Goal: Check status: Check status

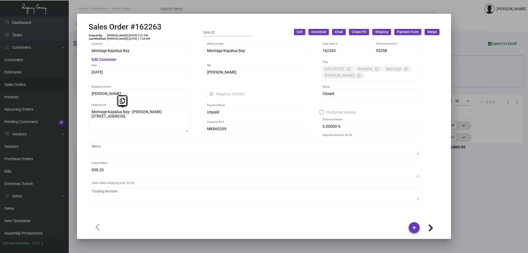
click at [138, 9] on div at bounding box center [264, 126] width 528 height 253
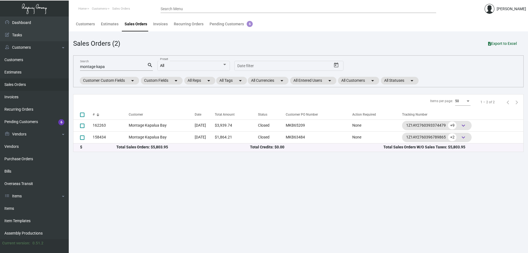
drag, startPoint x: 110, startPoint y: 69, endPoint x: 79, endPoint y: 71, distance: 31.7
click at [78, 71] on div "montage kapa Search search All Preset Start date – Date filter Customer Custom …" at bounding box center [298, 71] width 450 height 32
click at [120, 66] on input "montage kapa" at bounding box center [113, 67] width 67 height 4
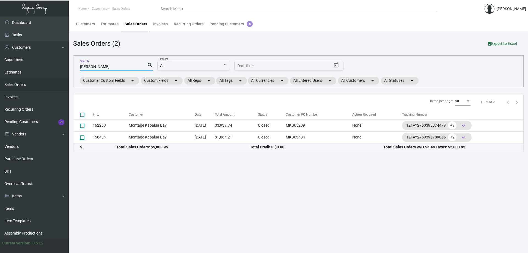
type input "[PERSON_NAME]"
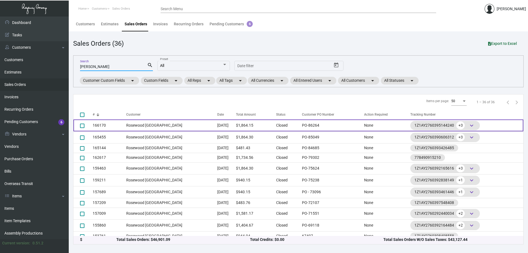
click at [154, 129] on td "Rosewood [GEOGRAPHIC_DATA]" at bounding box center [171, 125] width 91 height 12
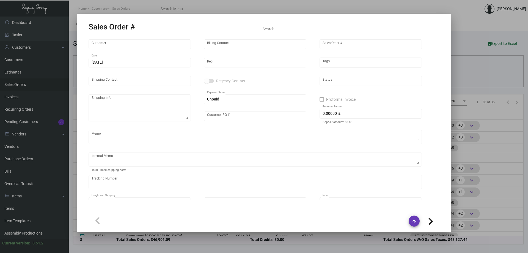
type input "Rosewood [GEOGRAPHIC_DATA]"
type input "[PERSON_NAME]"
type input "166170"
type input "[DATE]"
type input "[PERSON_NAME]"
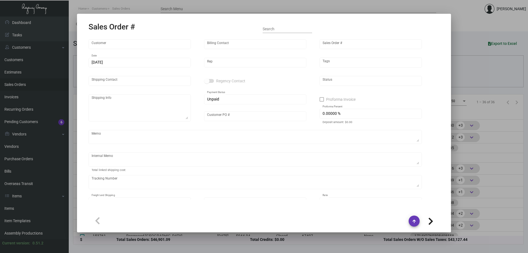
type input "[PERSON_NAME]/FOH"
type textarea "Rosewood [GEOGRAPHIC_DATA] - [PERSON_NAME]/FOH [STREET_ADDRESS][PERSON_NAME]"
type input "PO-86264"
type textarea "84.16"
type input "United States Dollar $"
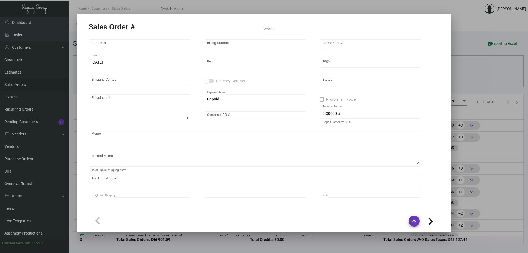
type input "$ 134.16"
